Goal: Task Accomplishment & Management: Manage account settings

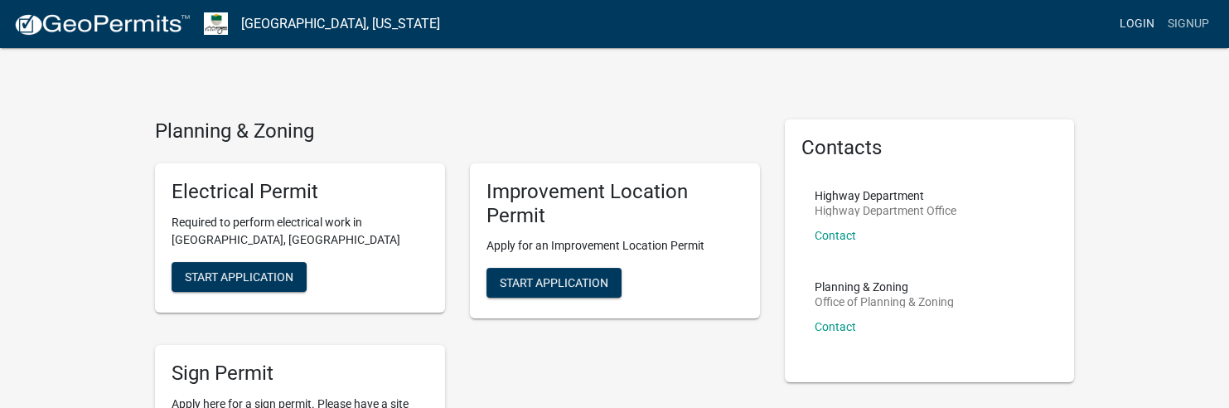
click at [1127, 19] on link "Login" at bounding box center [1137, 23] width 48 height 31
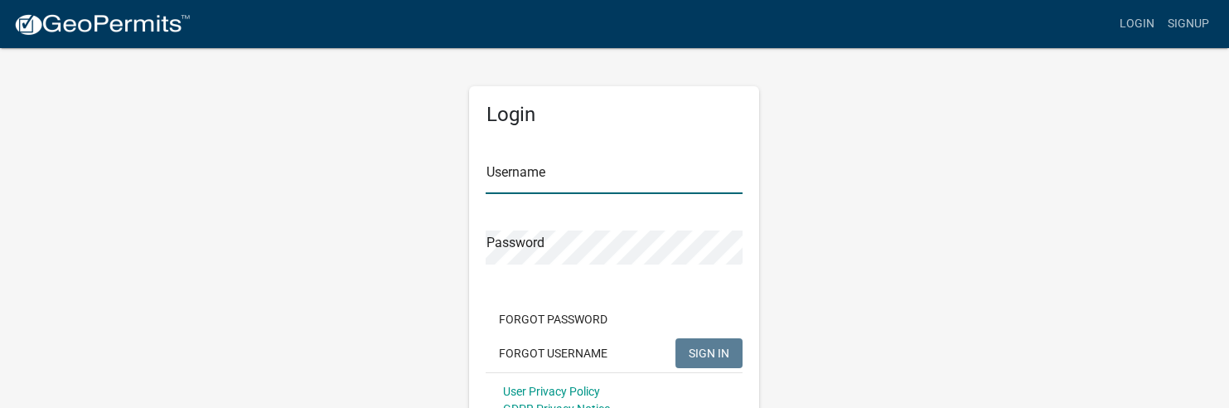
type input "[PERSON_NAME] Builder"
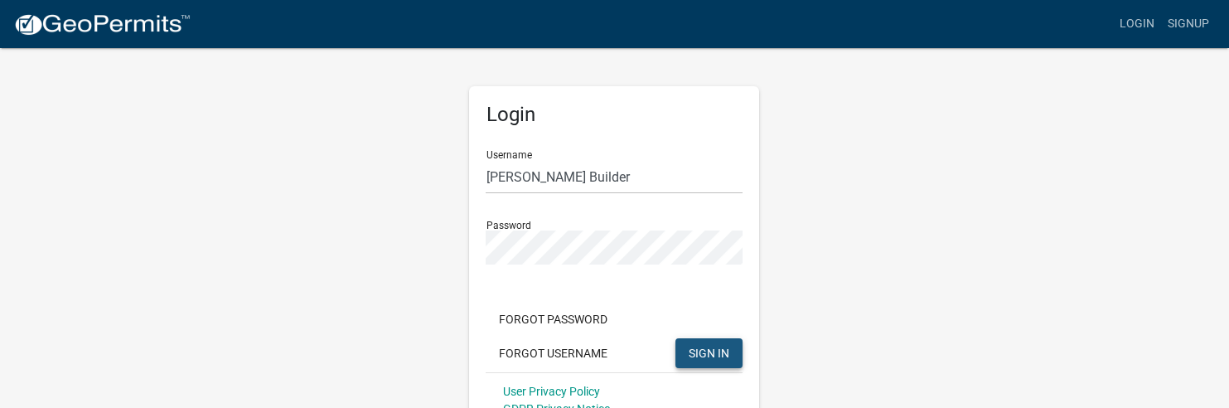
click at [712, 357] on span "SIGN IN" at bounding box center [708, 351] width 41 height 13
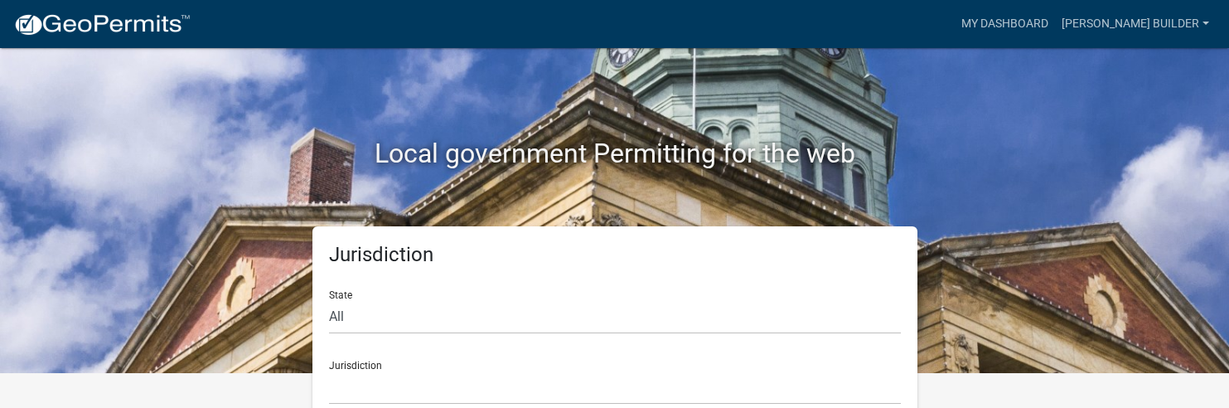
scroll to position [62, 0]
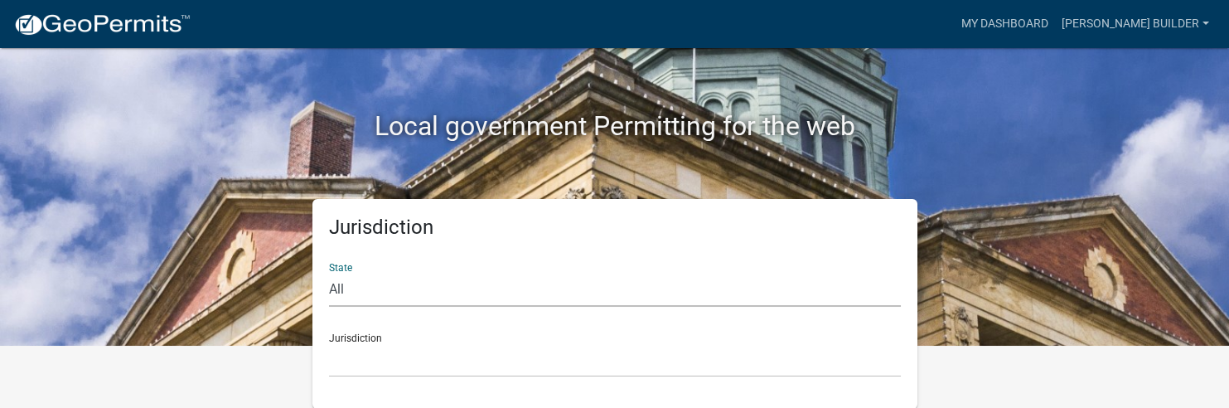
click at [340, 292] on select "All [US_STATE] [US_STATE] [US_STATE] [US_STATE] [US_STATE] [US_STATE] [US_STATE…" at bounding box center [615, 290] width 572 height 34
select select "[US_STATE]"
click at [329, 273] on select "All [US_STATE] [US_STATE] [US_STATE] [US_STATE] [US_STATE] [US_STATE] [US_STATE…" at bounding box center [615, 290] width 572 height 34
click at [1017, 258] on div "Jurisdiction State All [US_STATE] [US_STATE] [US_STATE] [US_STATE] [US_STATE] […" at bounding box center [614, 304] width 944 height 210
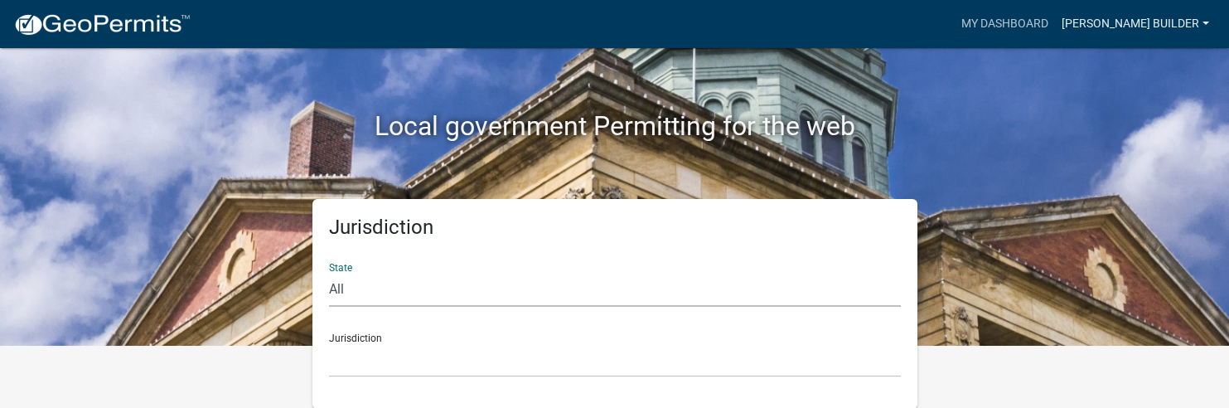
click at [1177, 26] on link "[PERSON_NAME] Builder" at bounding box center [1135, 23] width 161 height 31
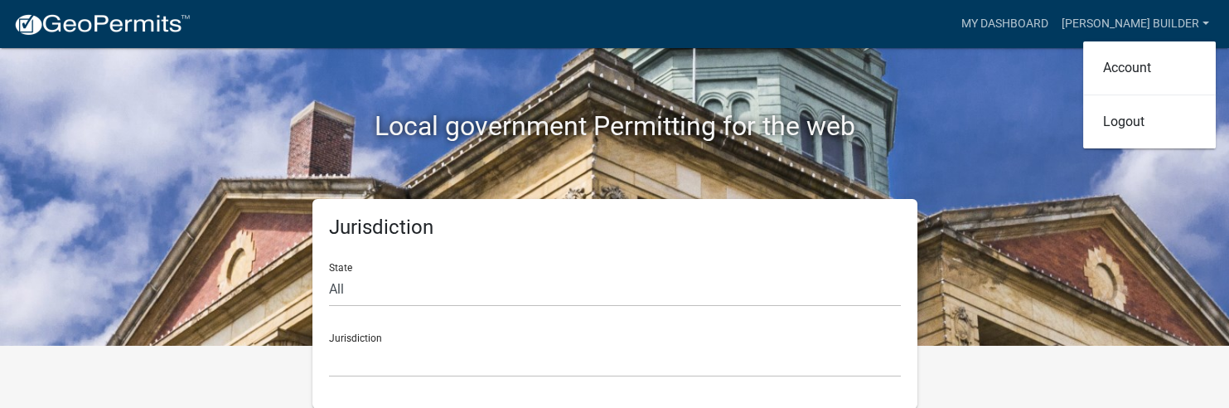
click at [907, 128] on h2 "Local government Permitting for the web" at bounding box center [615, 125] width 920 height 31
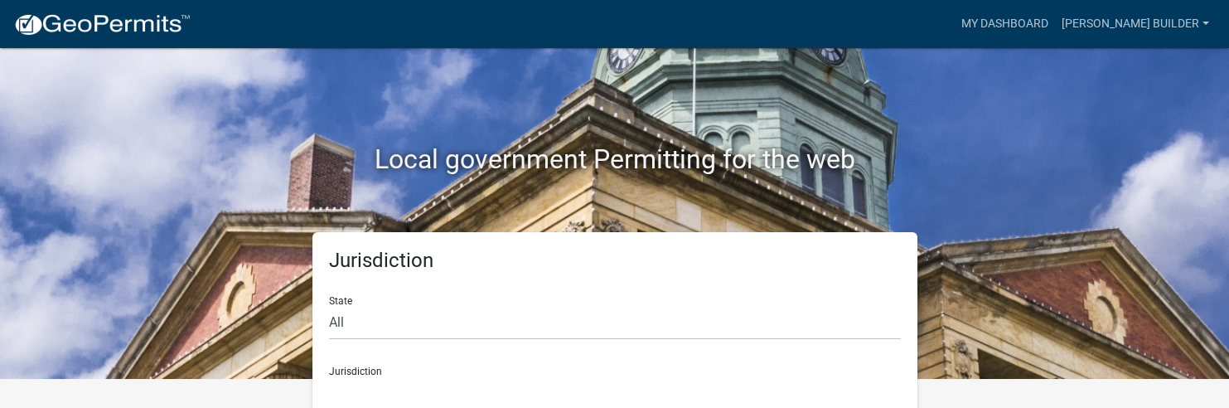
scroll to position [0, 0]
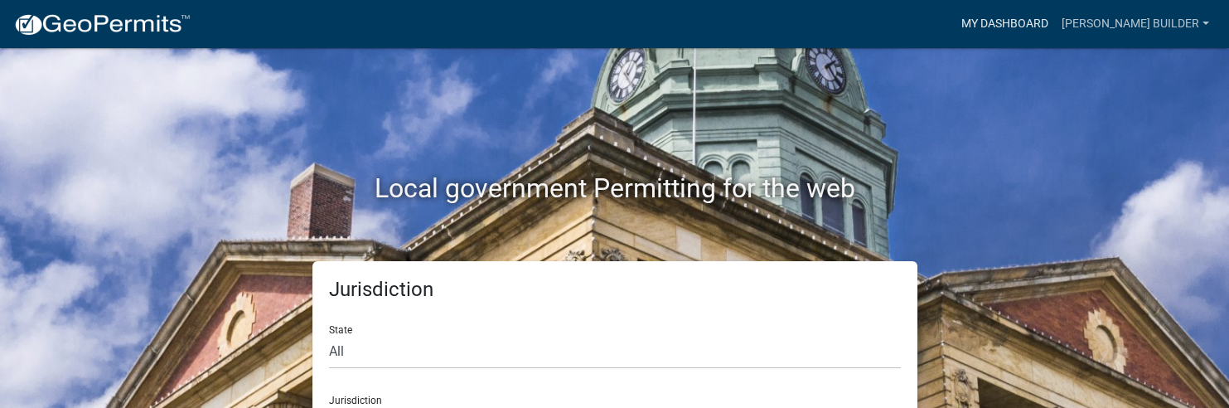
click at [963, 23] on link "My Dashboard" at bounding box center [1004, 23] width 100 height 31
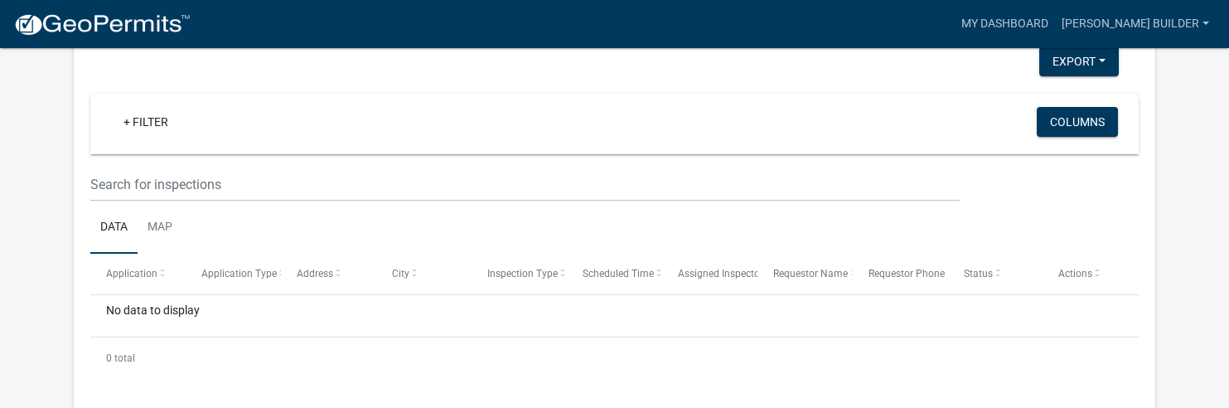
scroll to position [776, 0]
click at [170, 220] on link "Map" at bounding box center [160, 226] width 45 height 53
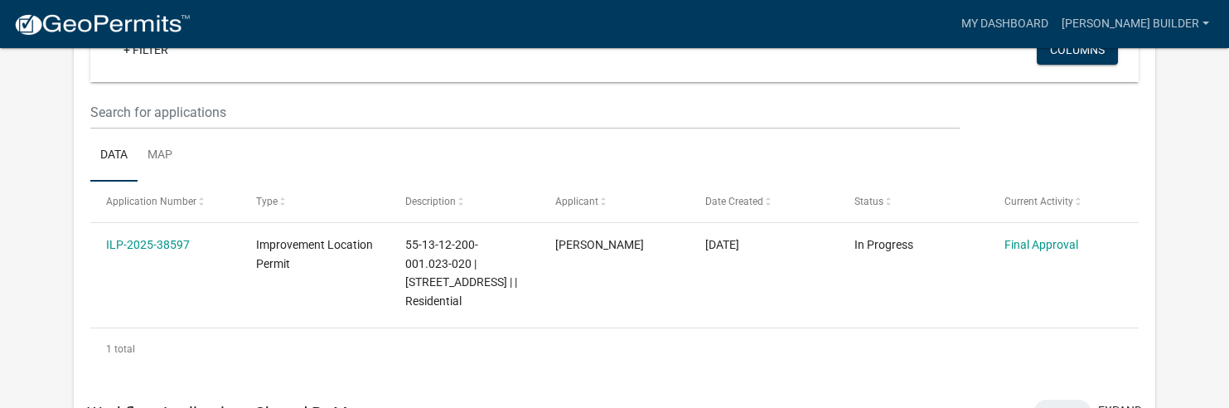
scroll to position [158, 0]
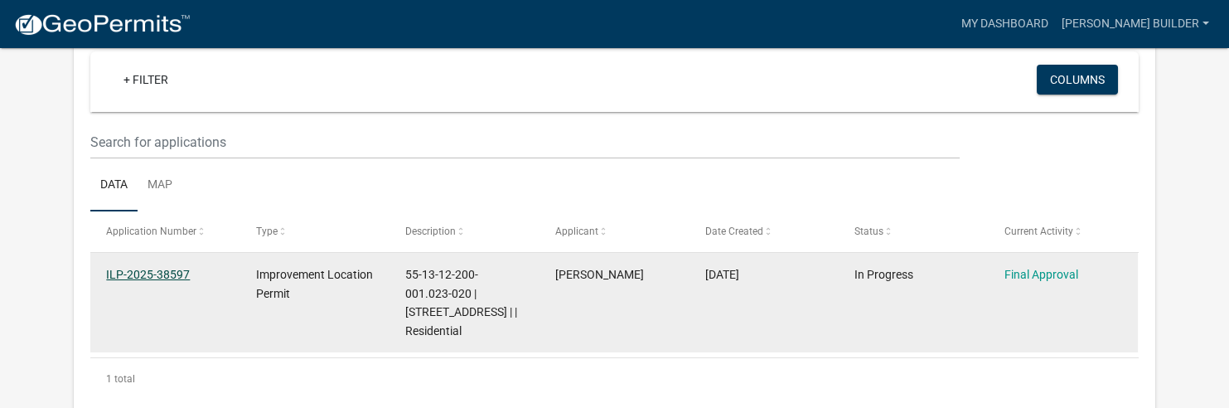
click at [168, 272] on link "ILP-2025-38597" at bounding box center [148, 274] width 84 height 13
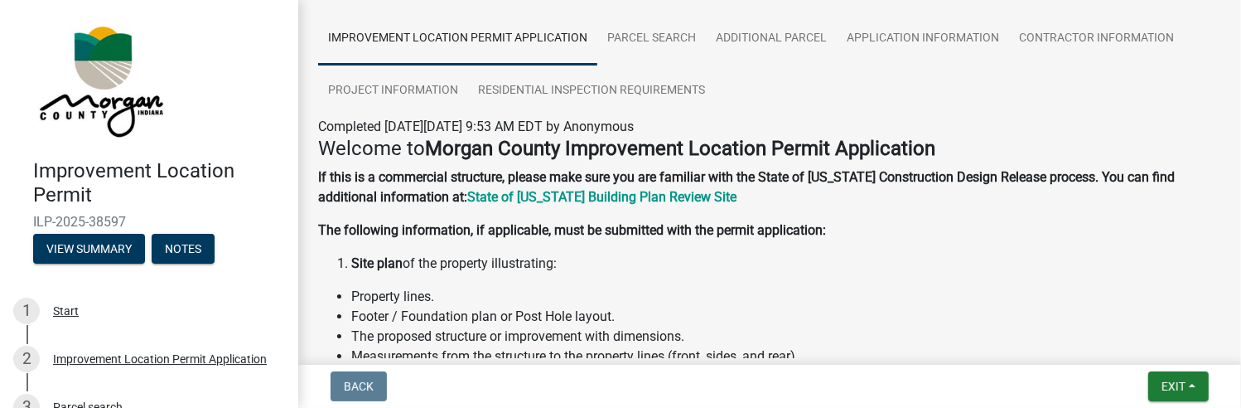
scroll to position [66, 0]
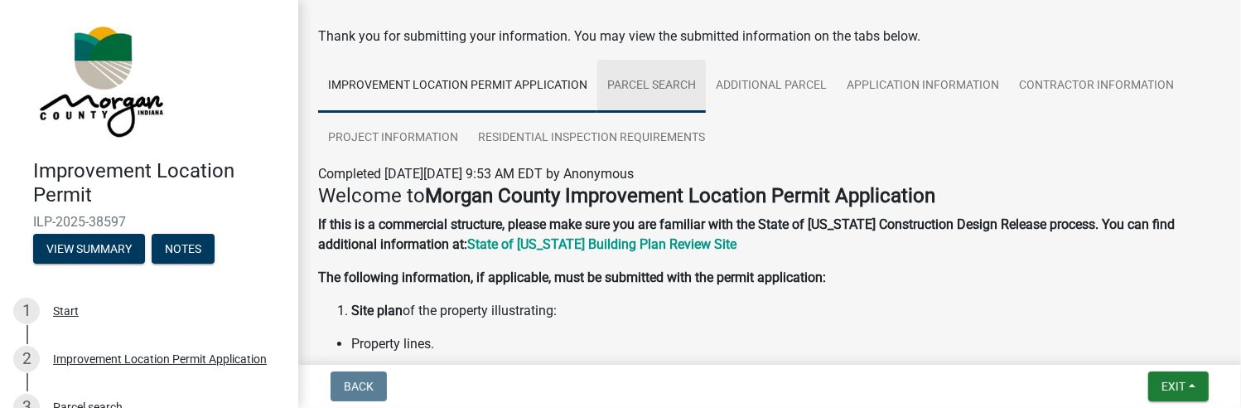
click at [674, 81] on link "Parcel search" at bounding box center [651, 86] width 109 height 53
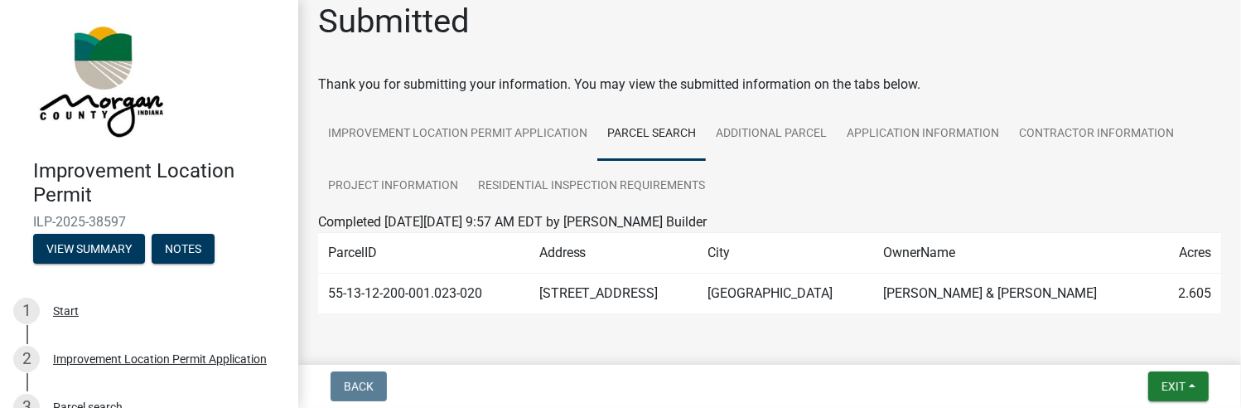
scroll to position [0, 0]
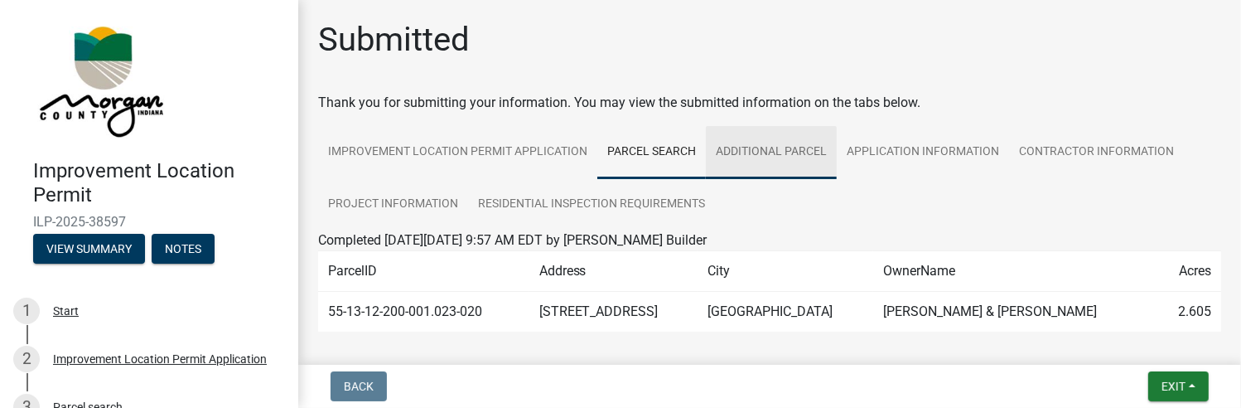
click at [760, 147] on link "ADDITIONAL PARCEL" at bounding box center [771, 152] width 131 height 53
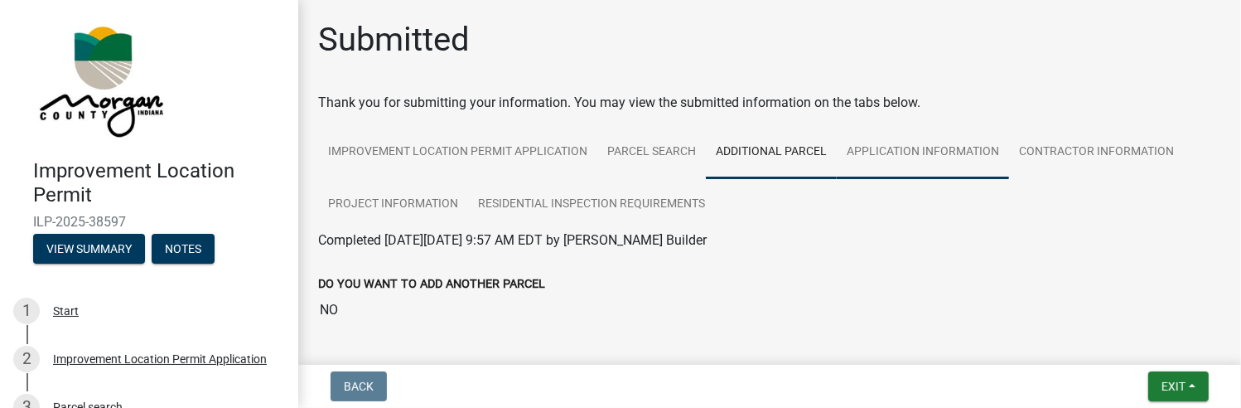
click at [907, 140] on link "Application Information" at bounding box center [923, 152] width 172 height 53
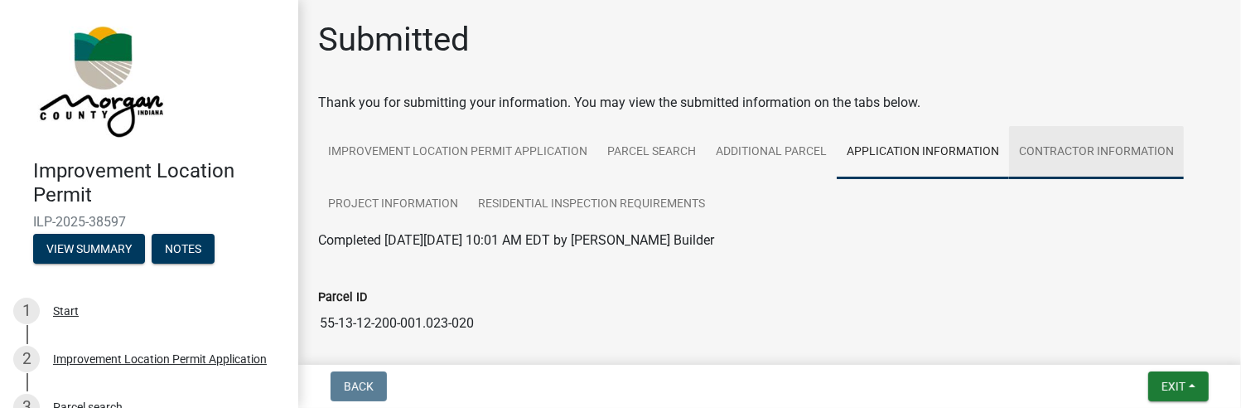
click at [1130, 155] on link "Contractor Information" at bounding box center [1096, 152] width 175 height 53
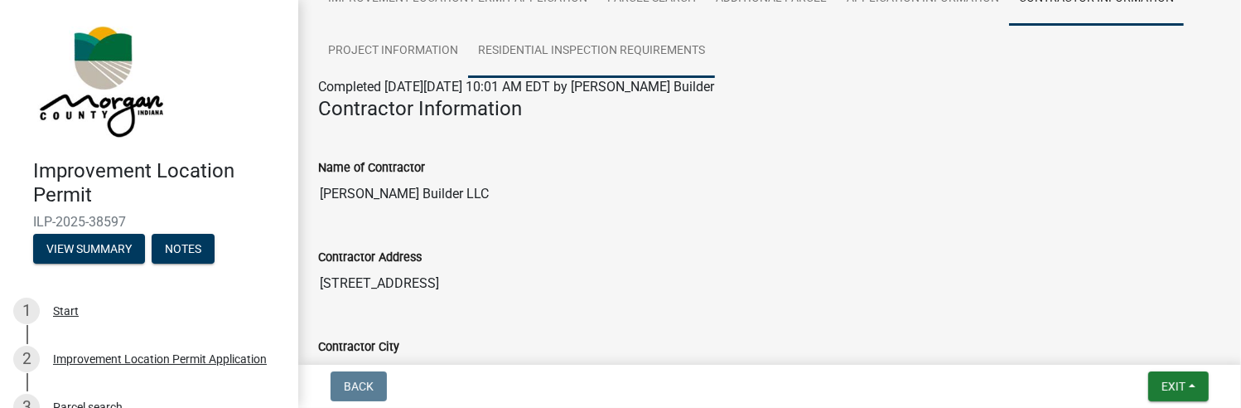
scroll to position [83, 0]
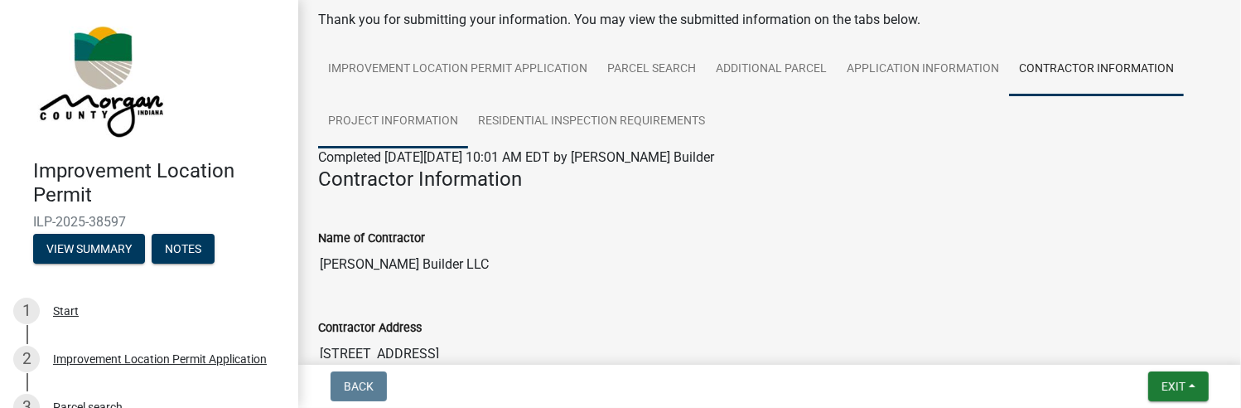
click at [350, 129] on link "Project Information" at bounding box center [393, 121] width 150 height 53
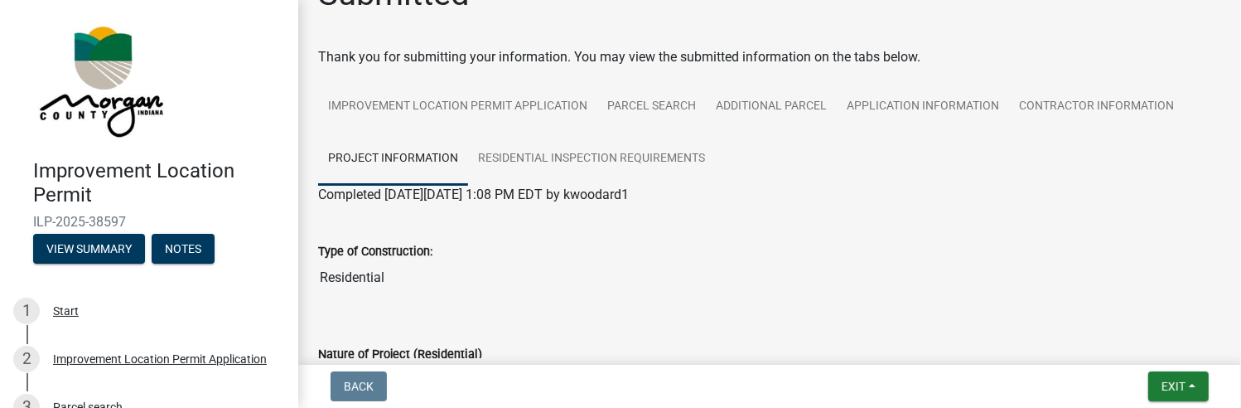
scroll to position [0, 0]
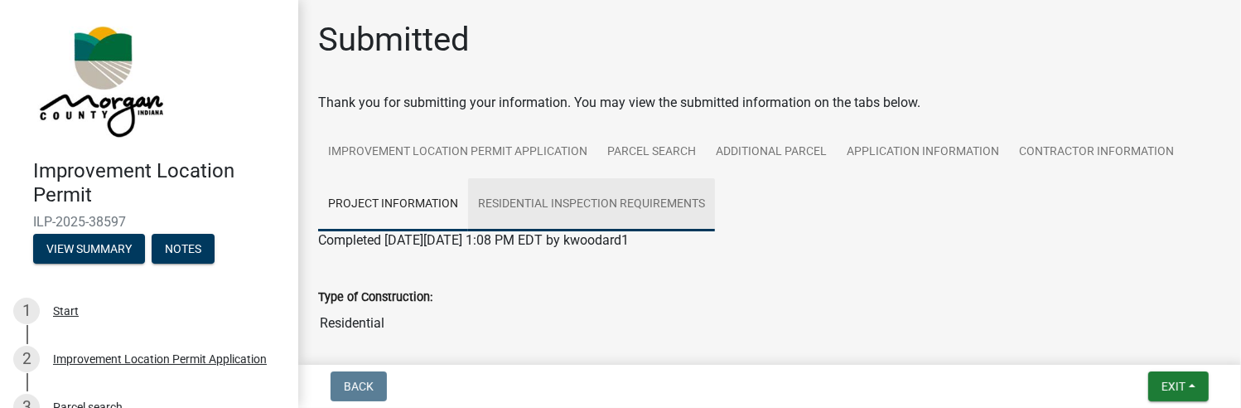
click at [548, 201] on link "Residential Inspection Requirements" at bounding box center [591, 204] width 247 height 53
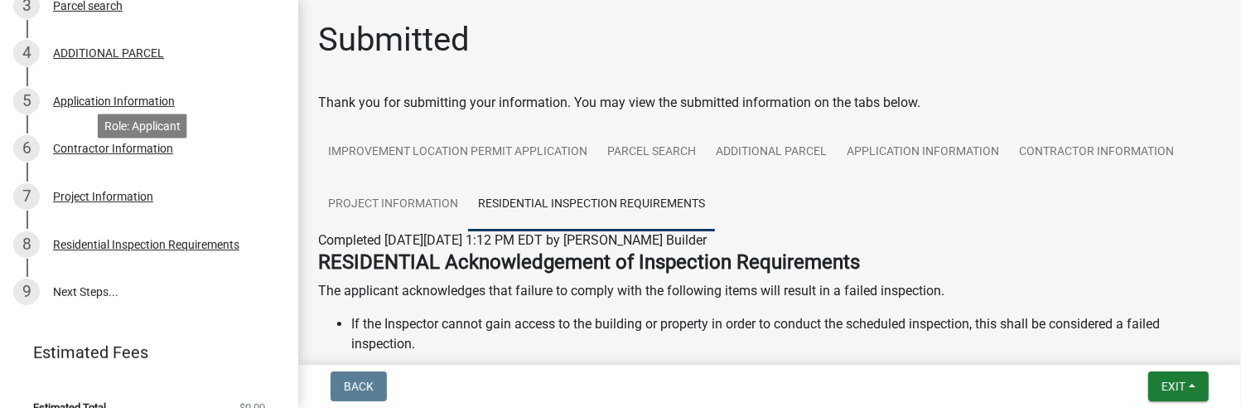
scroll to position [425, 0]
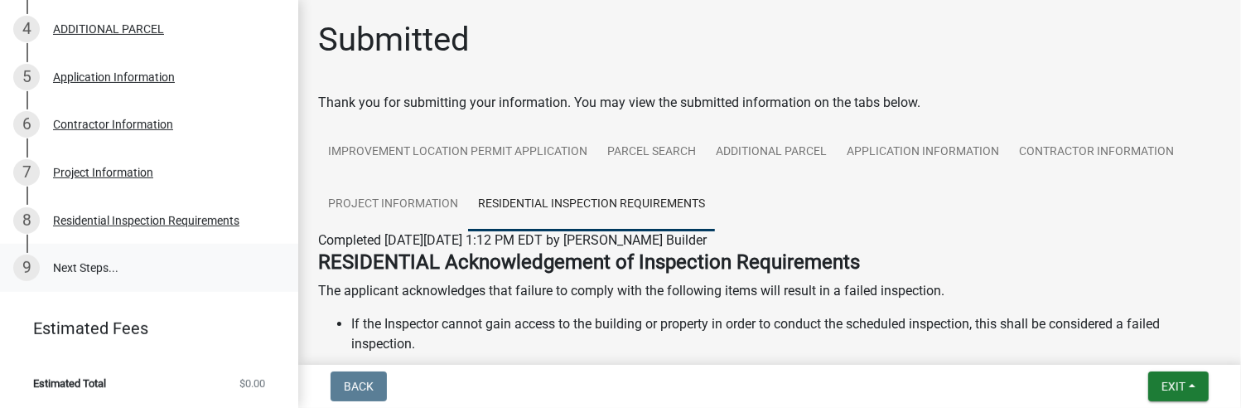
click at [70, 268] on link "9 Next Steps..." at bounding box center [149, 268] width 298 height 48
click at [19, 268] on div "9" at bounding box center [26, 267] width 27 height 27
click at [1187, 385] on button "Exit" at bounding box center [1178, 386] width 60 height 30
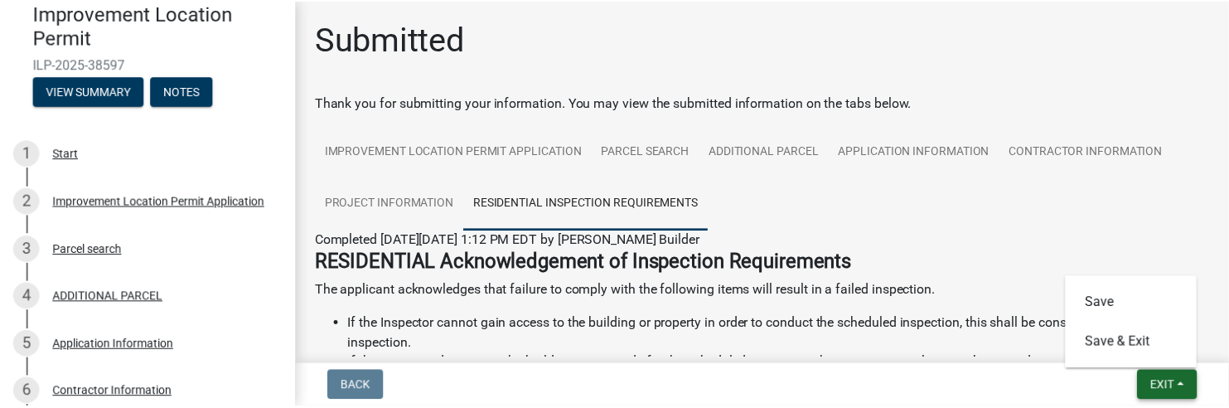
scroll to position [0, 0]
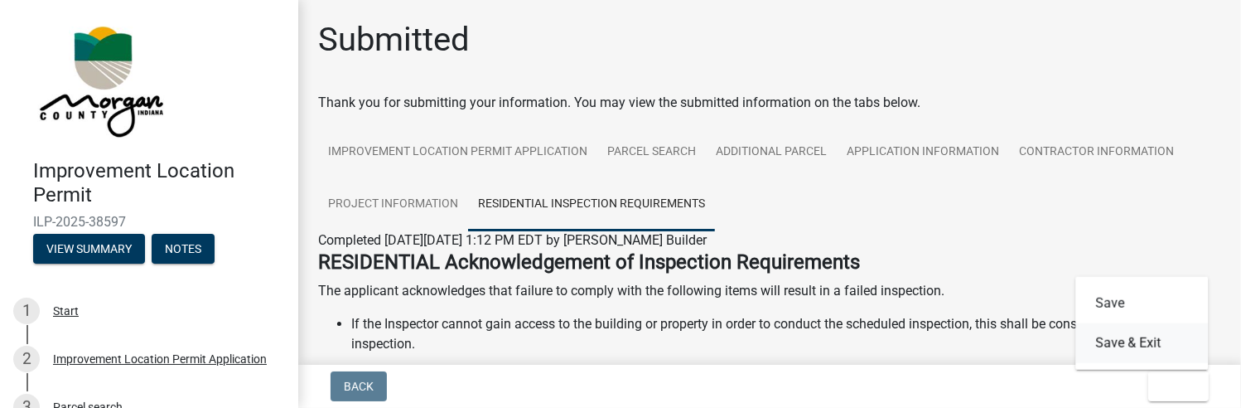
click at [1144, 343] on button "Save & Exit" at bounding box center [1141, 343] width 133 height 40
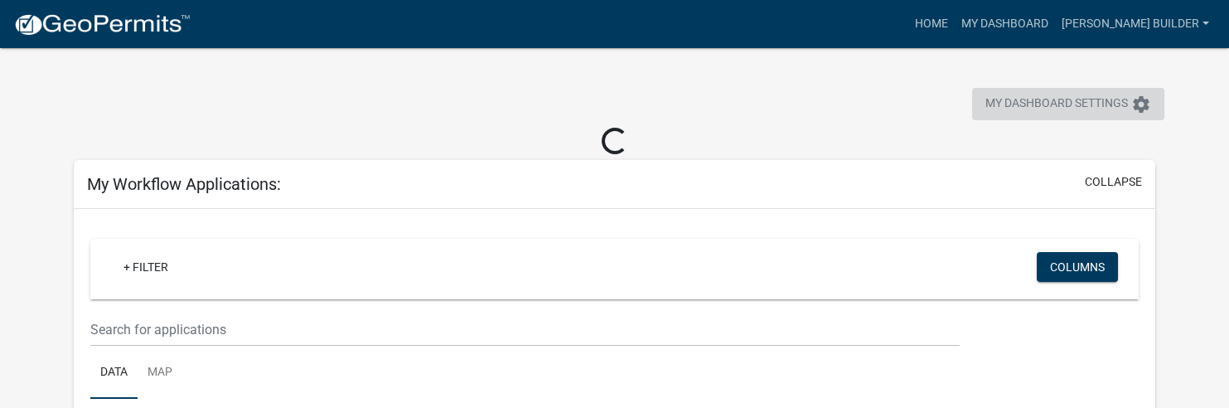
click at [1147, 103] on icon "settings" at bounding box center [1141, 104] width 20 height 20
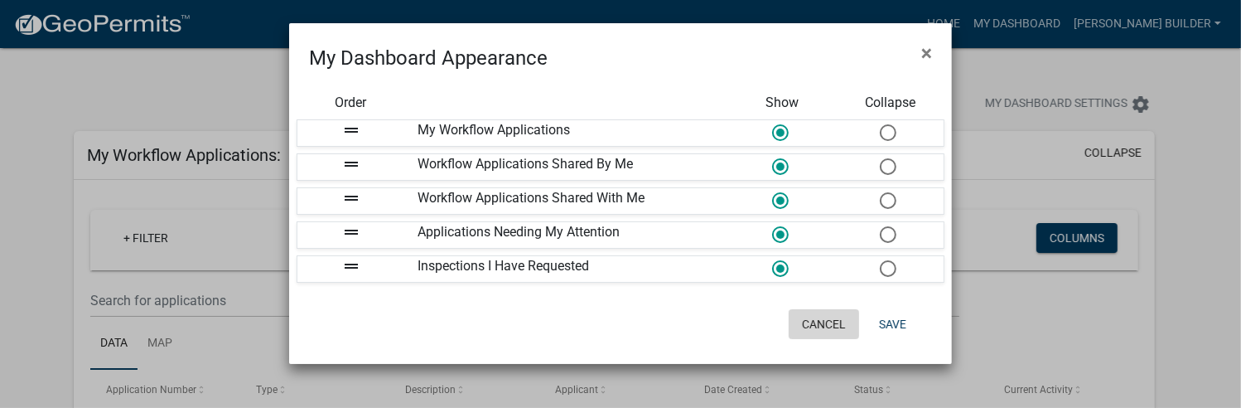
click at [834, 321] on button "Cancel" at bounding box center [824, 324] width 70 height 30
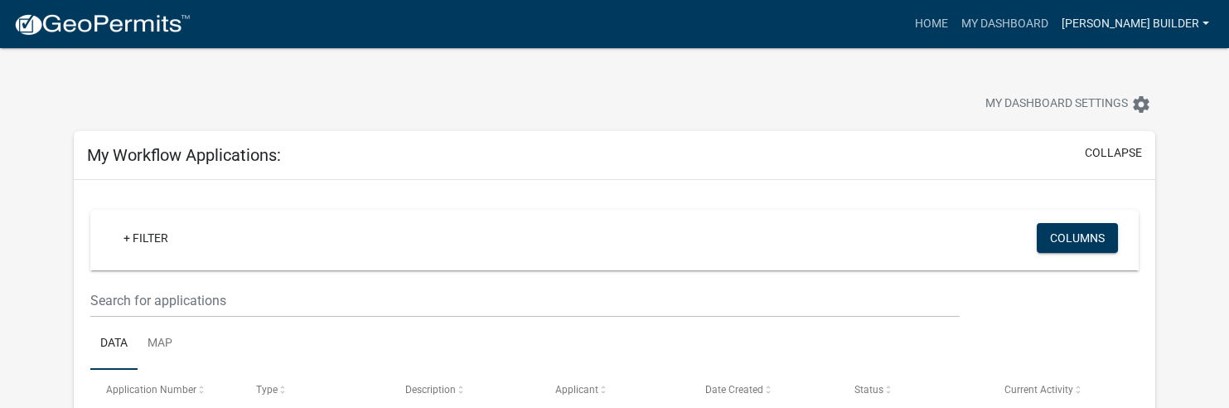
click at [1154, 22] on link "[PERSON_NAME] Builder" at bounding box center [1135, 23] width 161 height 31
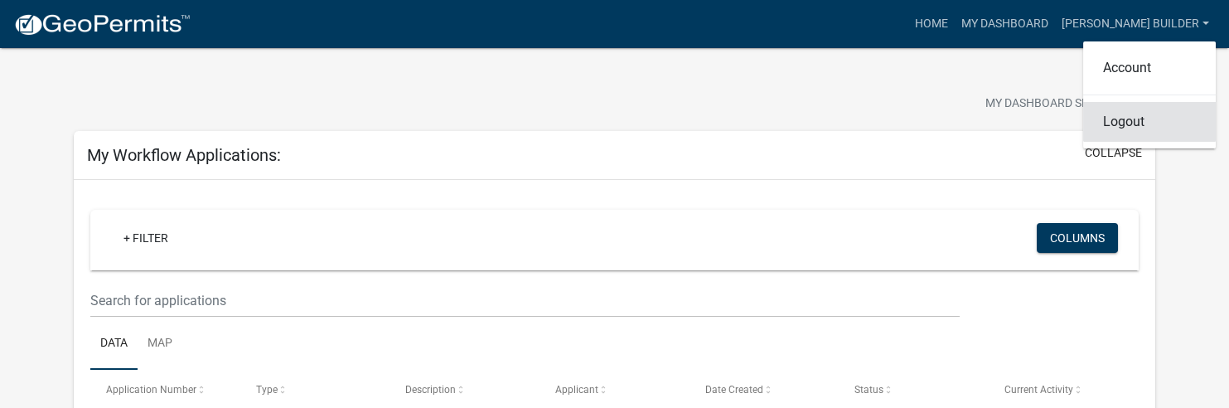
click at [1129, 125] on link "Logout" at bounding box center [1149, 122] width 133 height 40
